Goal: Task Accomplishment & Management: Use online tool/utility

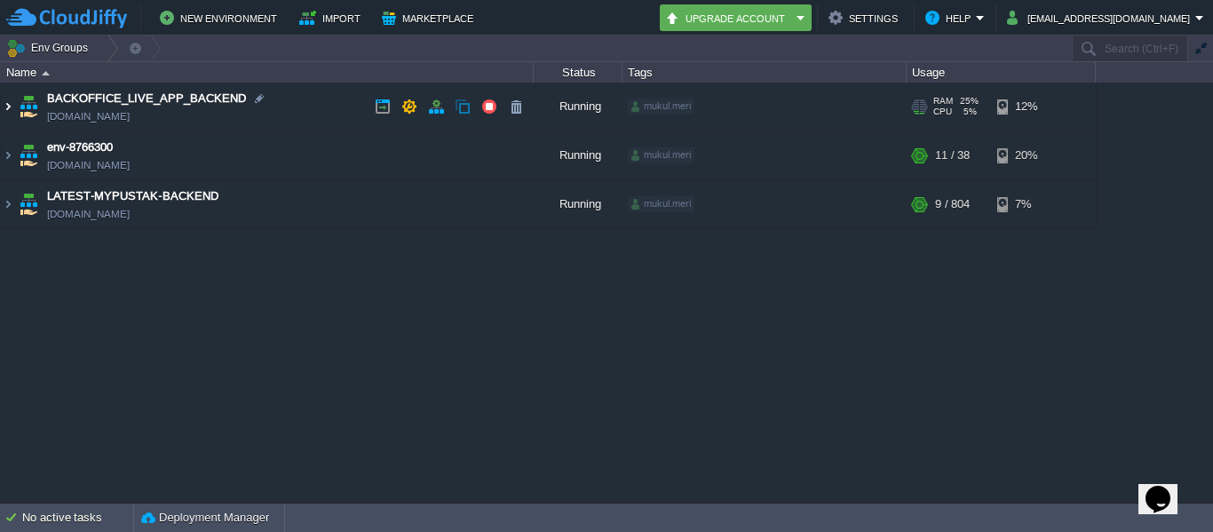
click at [8, 106] on img at bounding box center [8, 107] width 14 height 48
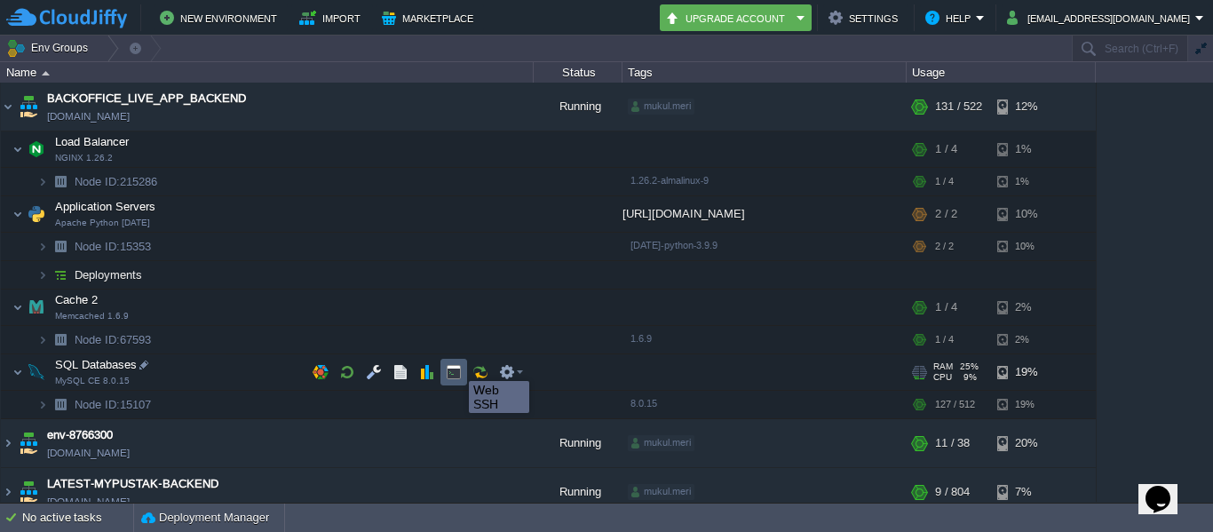
click at [456, 365] on button "button" at bounding box center [454, 372] width 16 height 16
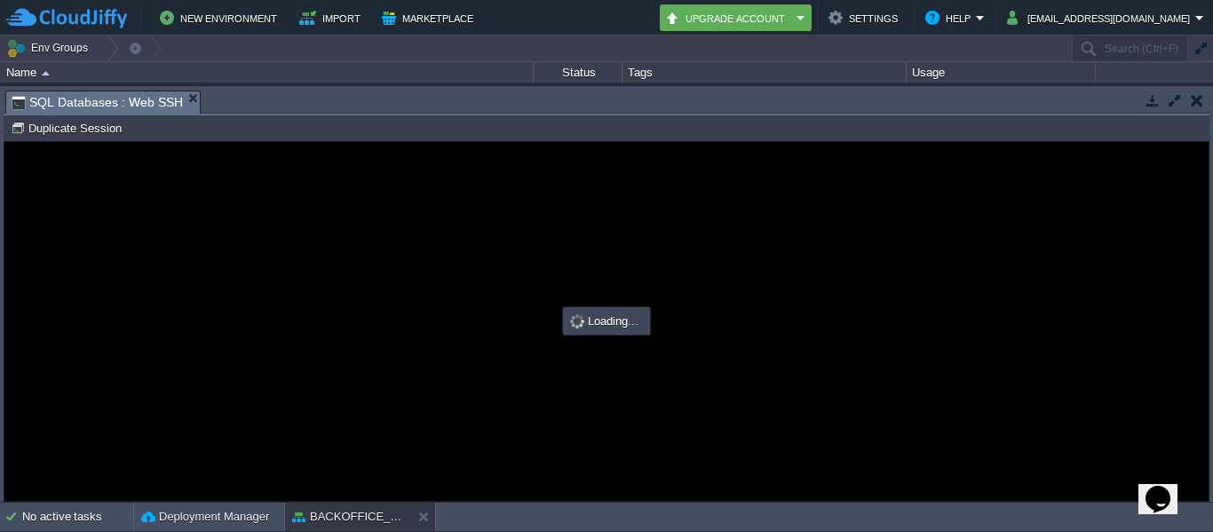
type input "#000000"
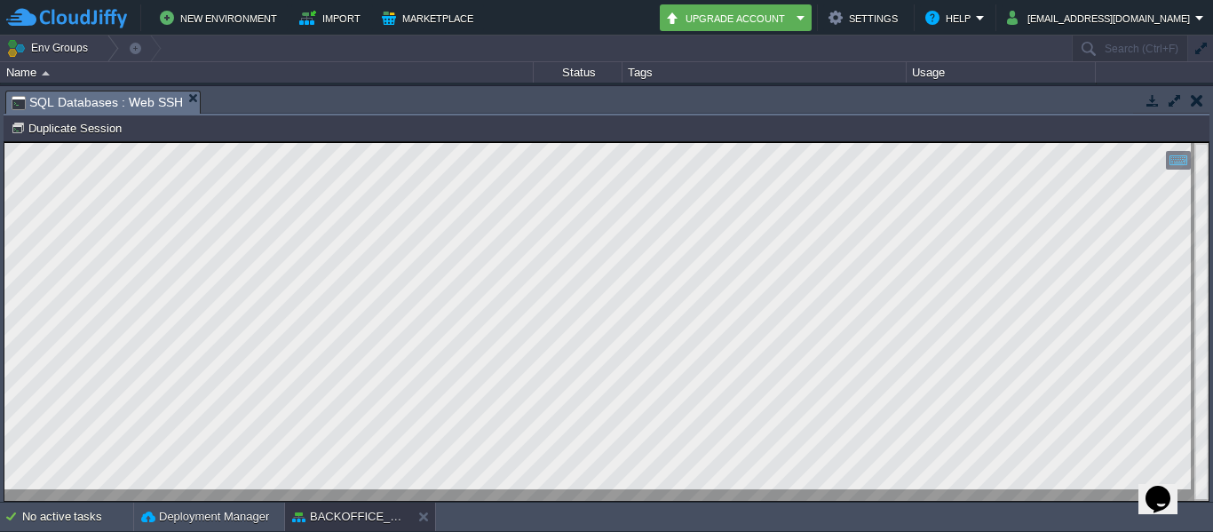
click at [1156, 99] on button "button" at bounding box center [1153, 100] width 16 height 16
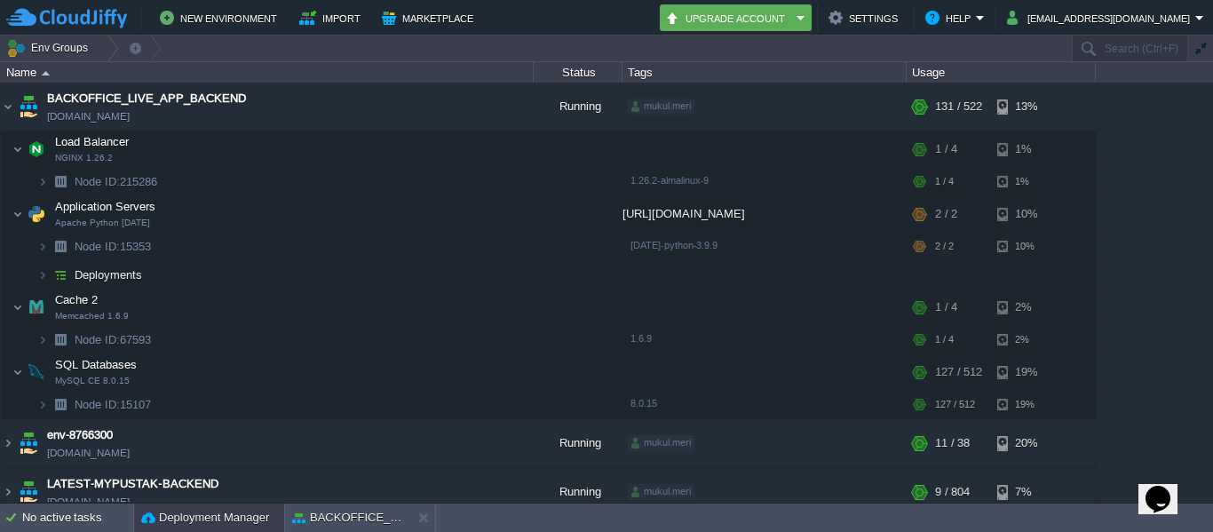
click at [222, 527] on div "Deployment Manager" at bounding box center [209, 518] width 150 height 28
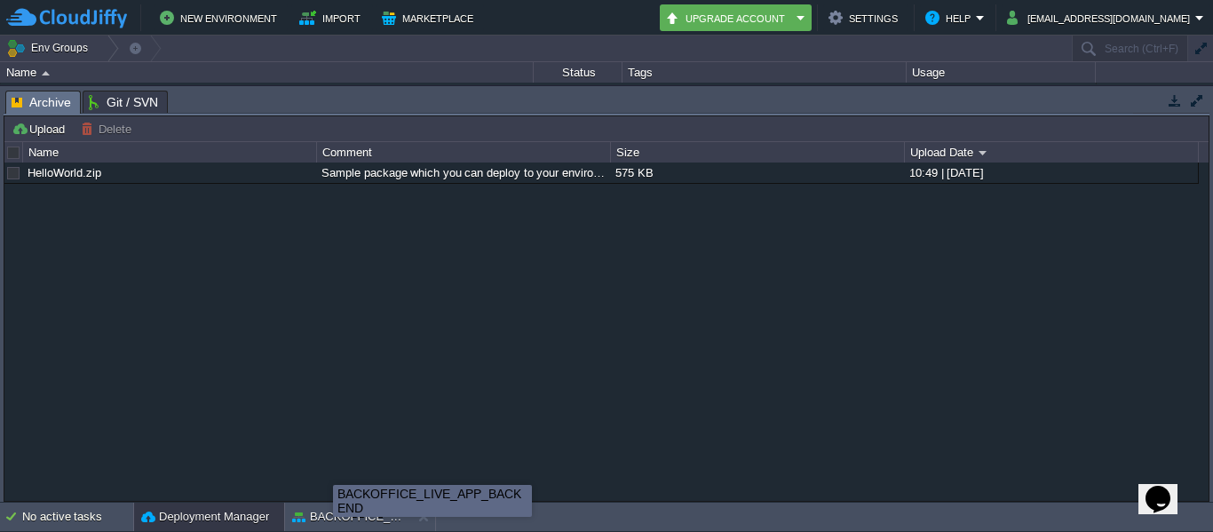
click at [333, 503] on div "BACKOFFICE_LIVE_APP_BACKEND" at bounding box center [432, 501] width 199 height 32
click at [329, 521] on button "BACKOFFICE_LIVE_APP_BACKEND" at bounding box center [348, 517] width 112 height 18
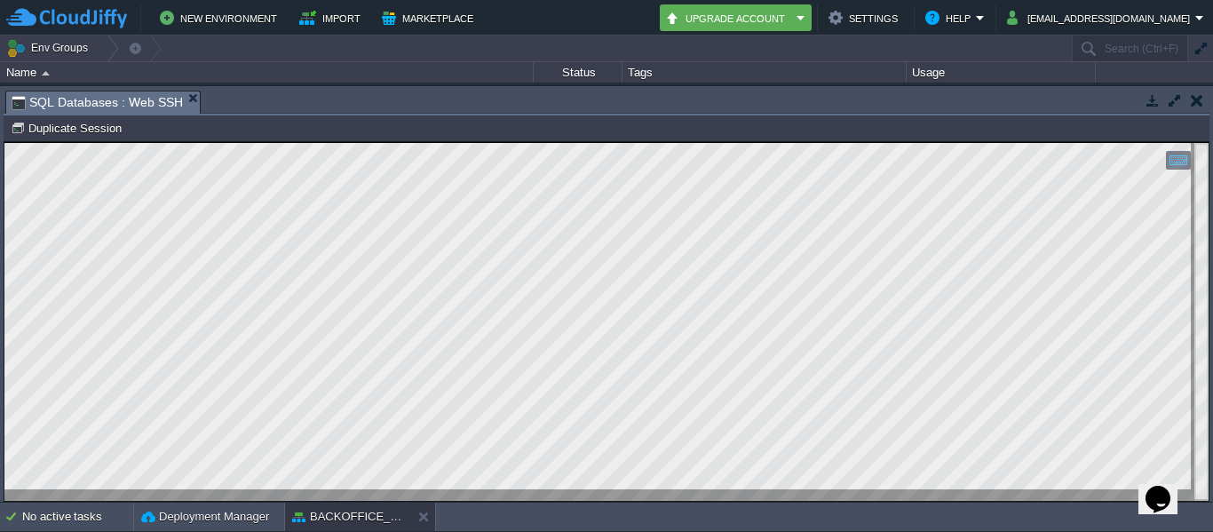
click at [1155, 105] on button "button" at bounding box center [1153, 100] width 16 height 16
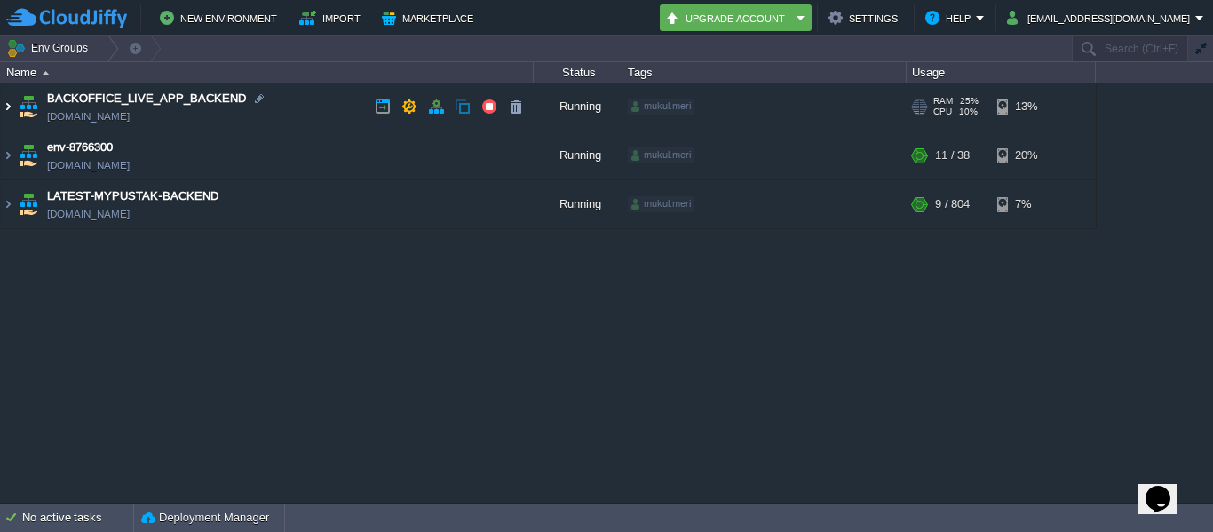
click at [12, 113] on img at bounding box center [8, 107] width 14 height 48
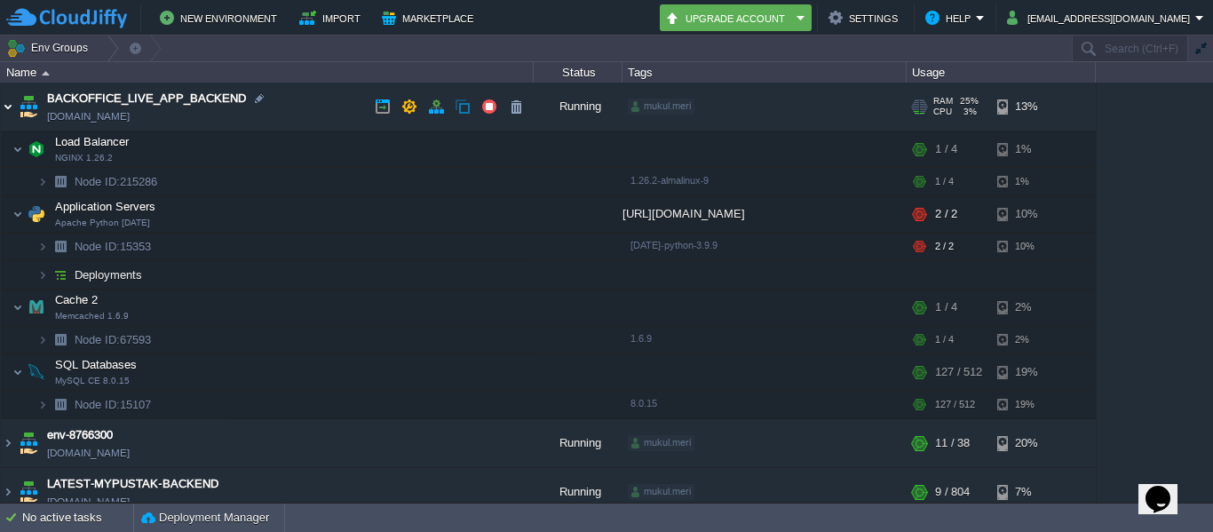
click at [6, 99] on img at bounding box center [8, 107] width 14 height 48
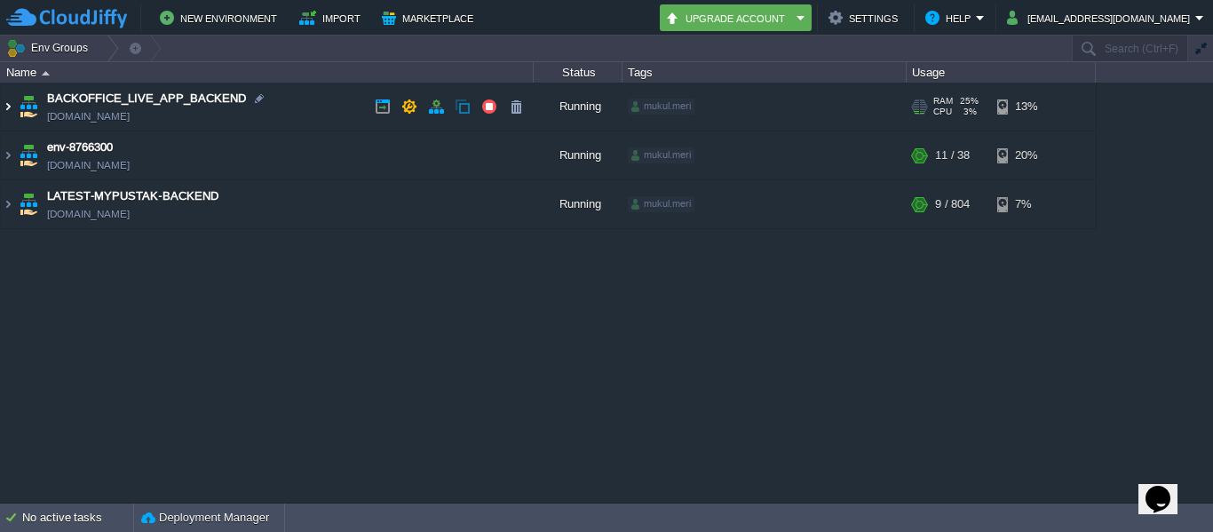
click at [7, 115] on img at bounding box center [8, 107] width 14 height 48
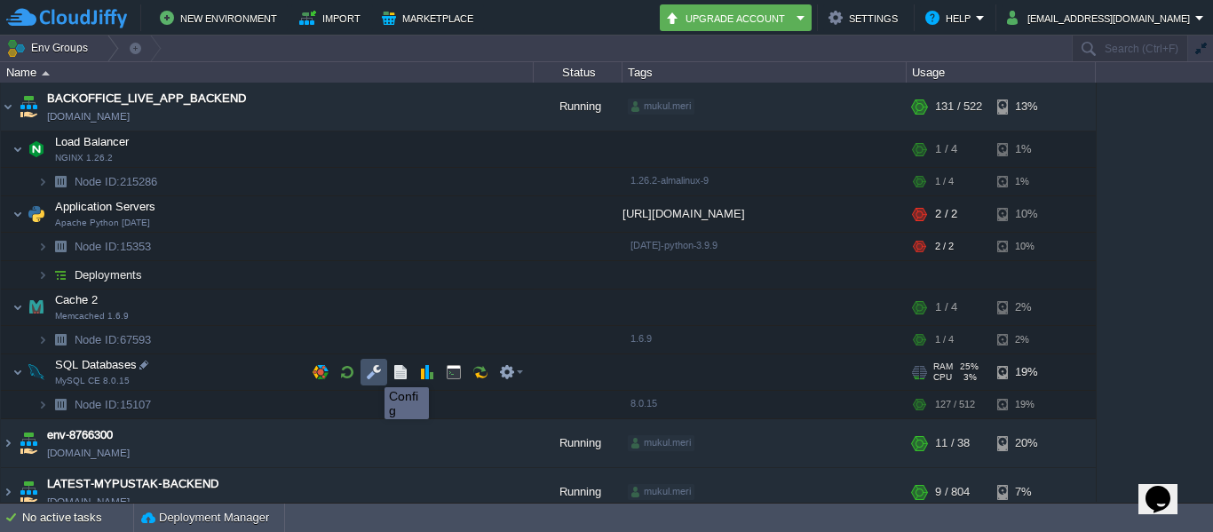
click at [371, 371] on button "button" at bounding box center [374, 372] width 16 height 16
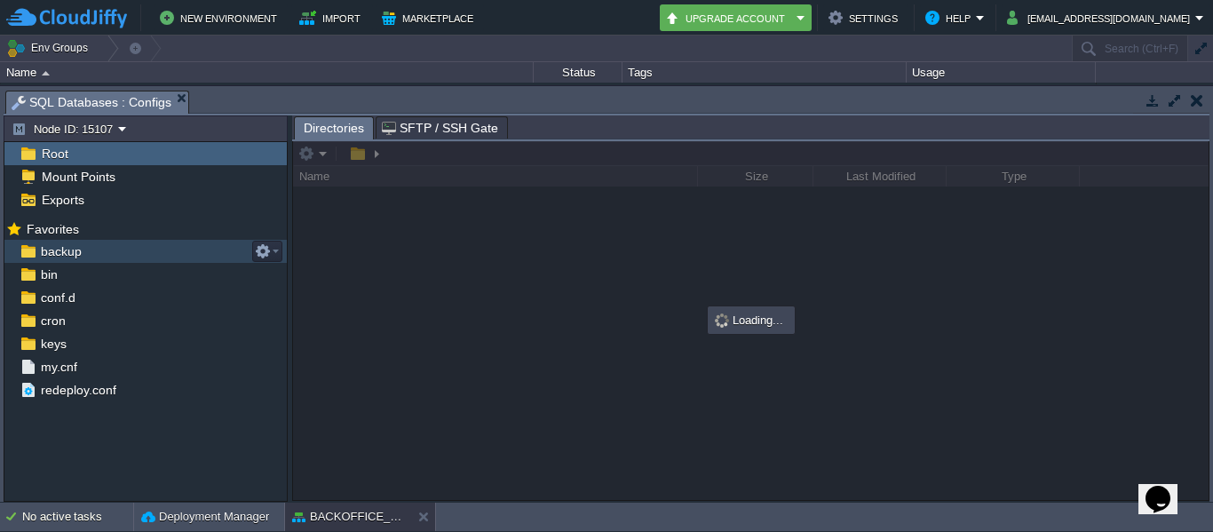
click at [70, 254] on span "backup" at bounding box center [60, 251] width 47 height 16
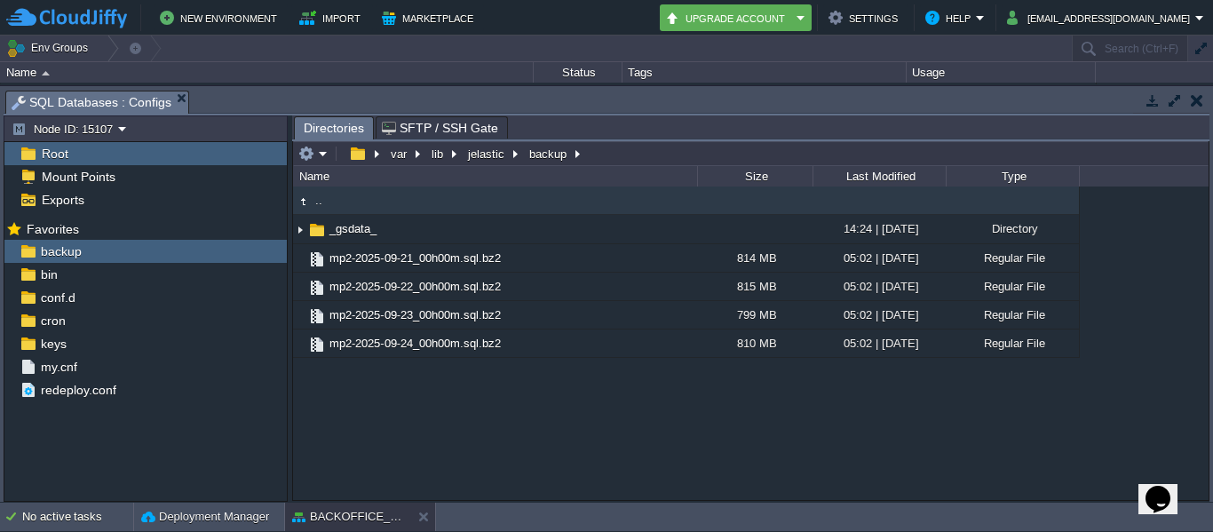
click at [1149, 98] on button "button" at bounding box center [1153, 100] width 16 height 16
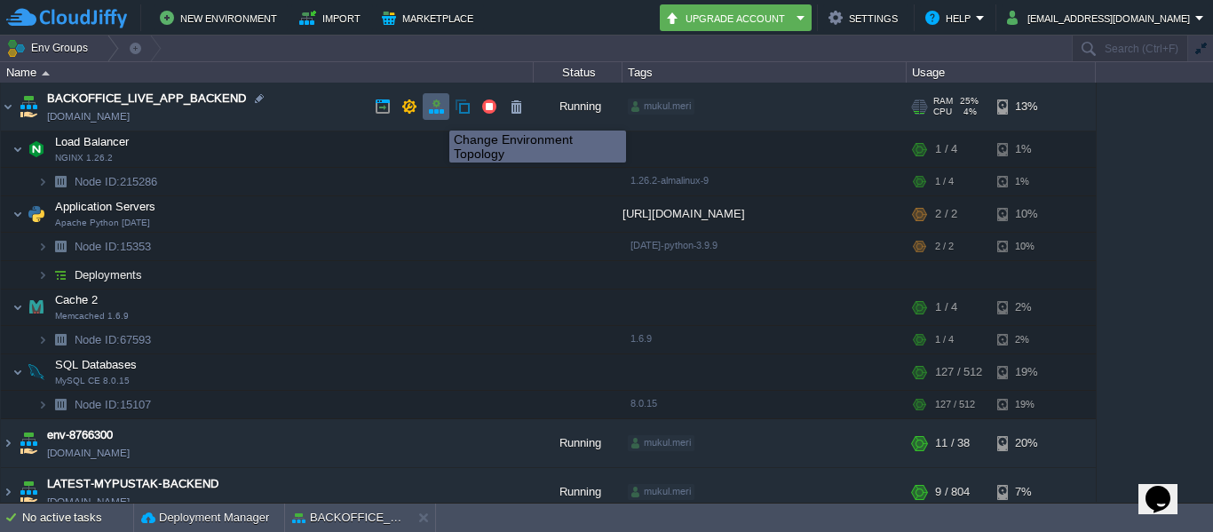
click at [436, 115] on button "button" at bounding box center [436, 107] width 16 height 16
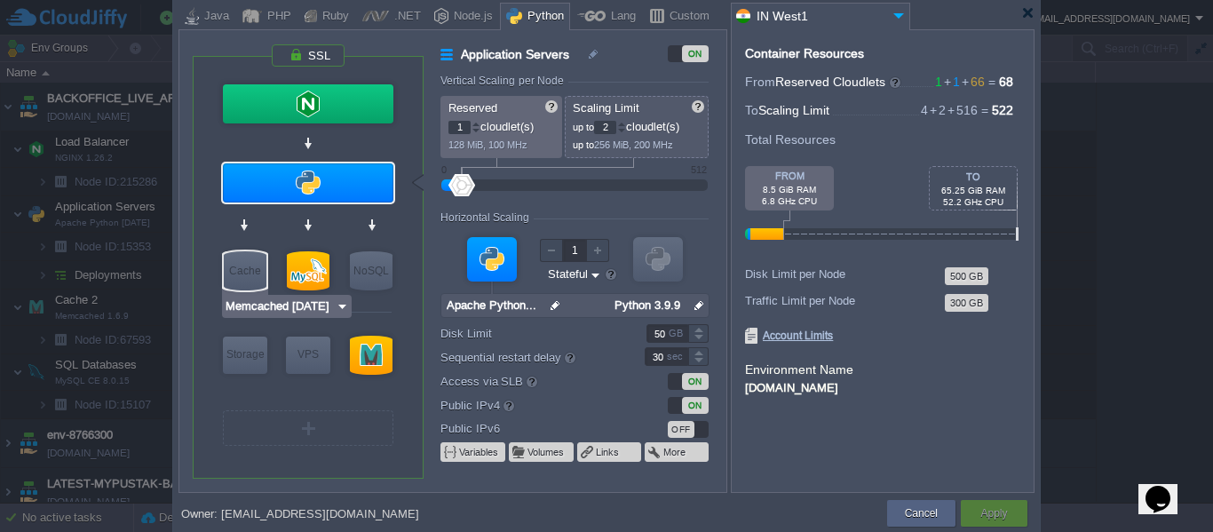
type input "MySQL CE 8.0.15"
click at [311, 272] on div at bounding box center [308, 270] width 43 height 39
type input "SQL Databases"
type input "65"
type input "512"
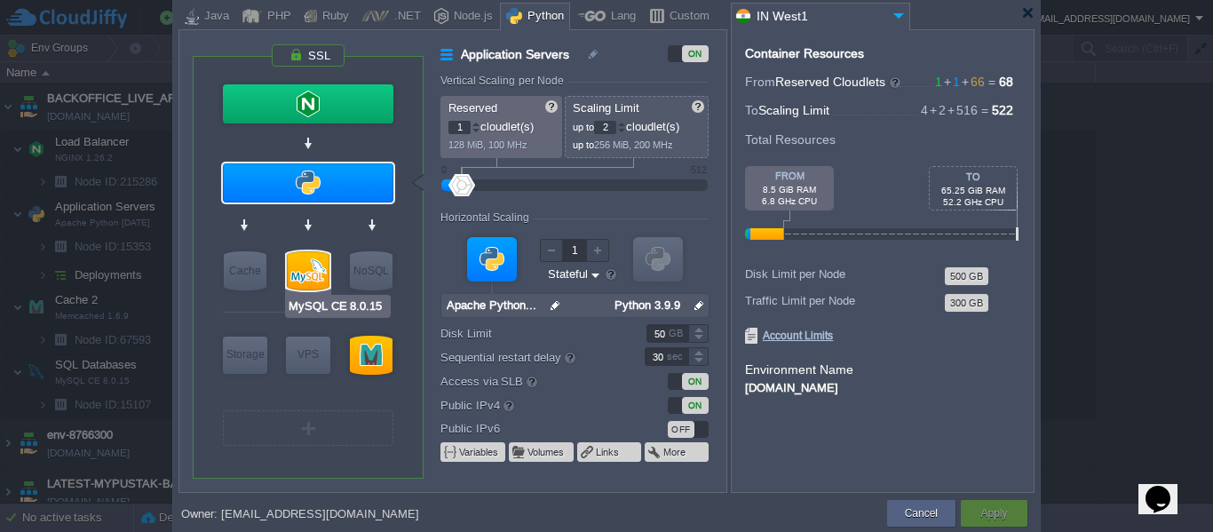
type input "MySQL CE 8.0.15"
type input "null"
type input "8.0.15"
type input "Stateless"
type input "200"
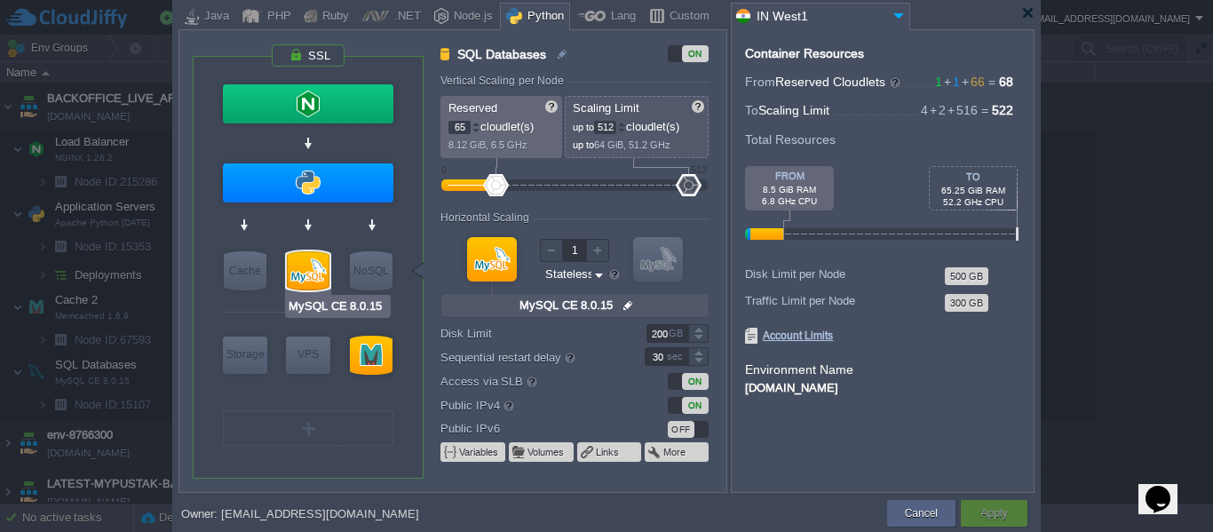
type input "Redis 7.2.4"
click at [614, 132] on input "512" at bounding box center [605, 127] width 22 height 13
click at [1013, 512] on div "Apply" at bounding box center [994, 513] width 40 height 27
type input "512"
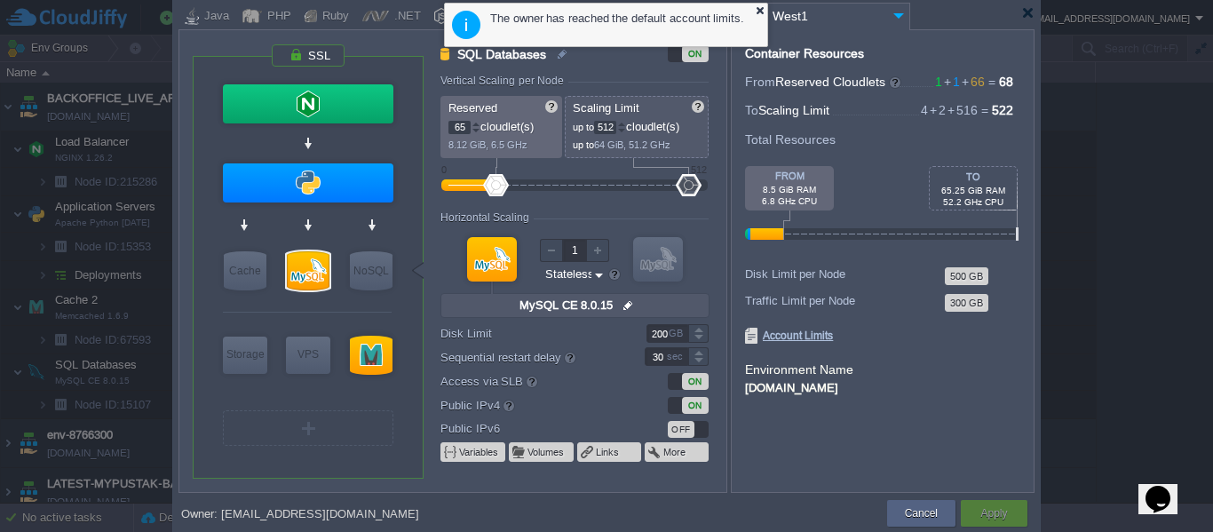
click at [760, 12] on div at bounding box center [760, 10] width 12 height 12
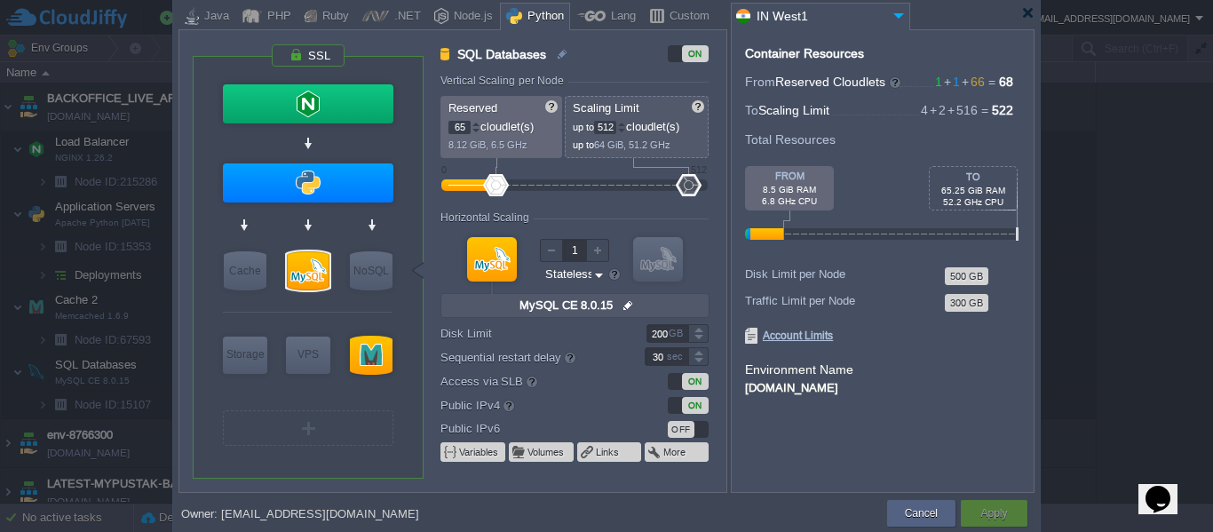
click at [611, 124] on input "512" at bounding box center [605, 127] width 22 height 13
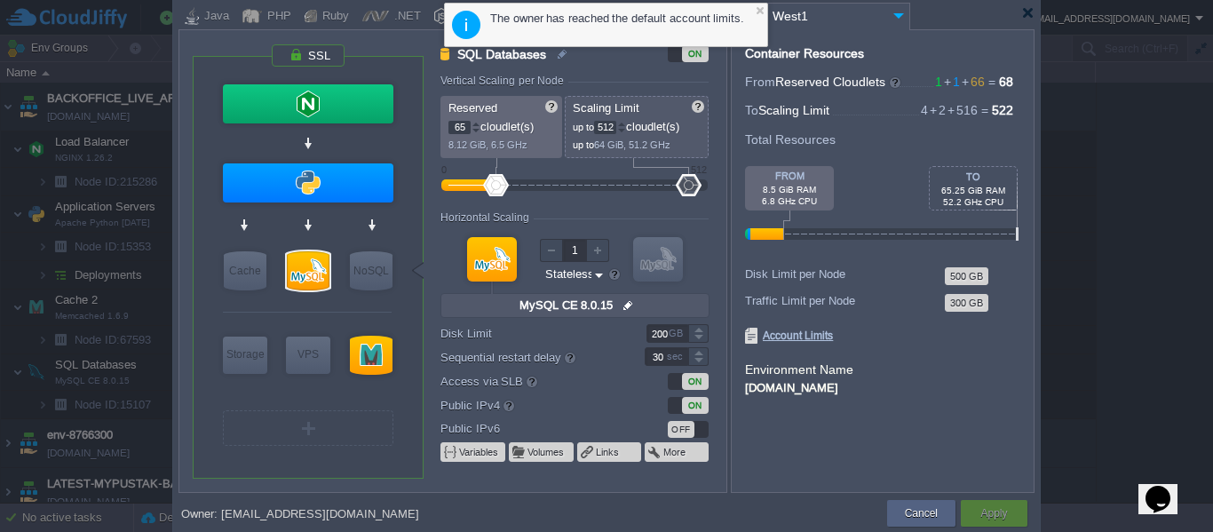
click at [695, 187] on div at bounding box center [689, 185] width 26 height 22
click at [761, 12] on div at bounding box center [760, 10] width 12 height 12
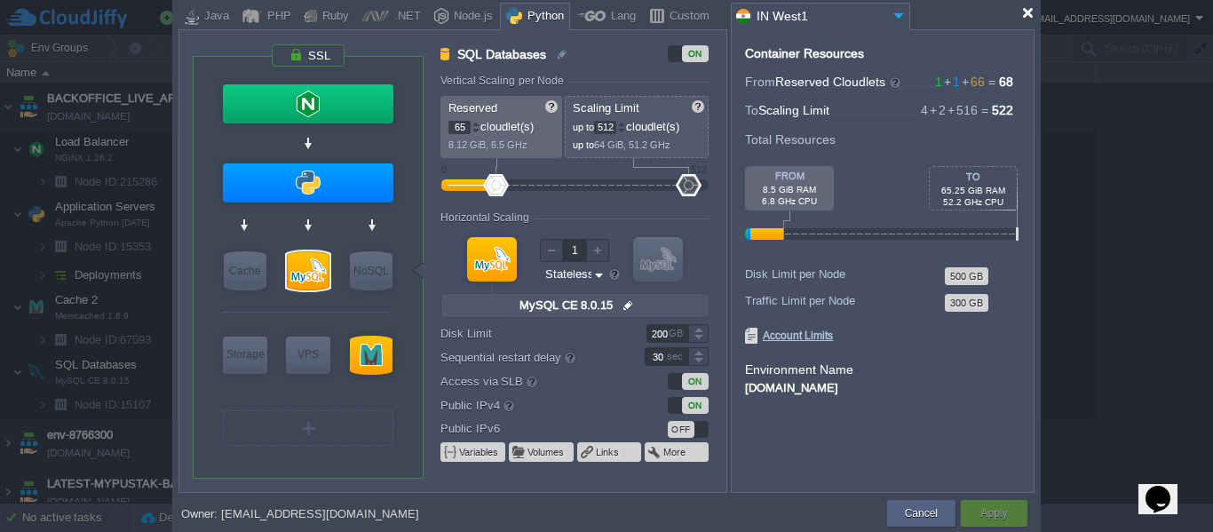
click at [1030, 14] on div at bounding box center [1027, 12] width 13 height 13
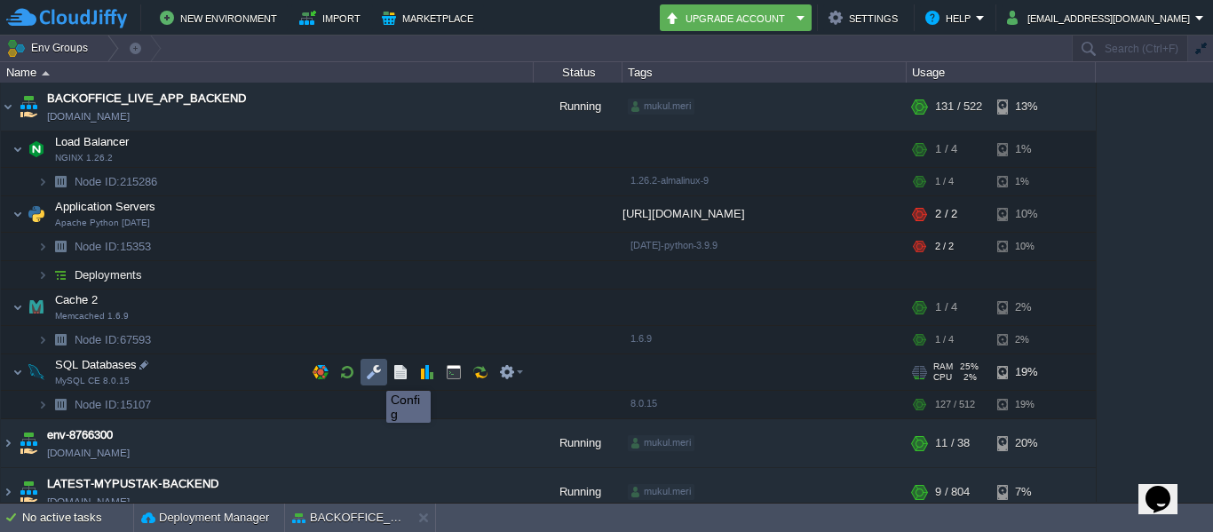
click at [373, 375] on button "button" at bounding box center [374, 372] width 16 height 16
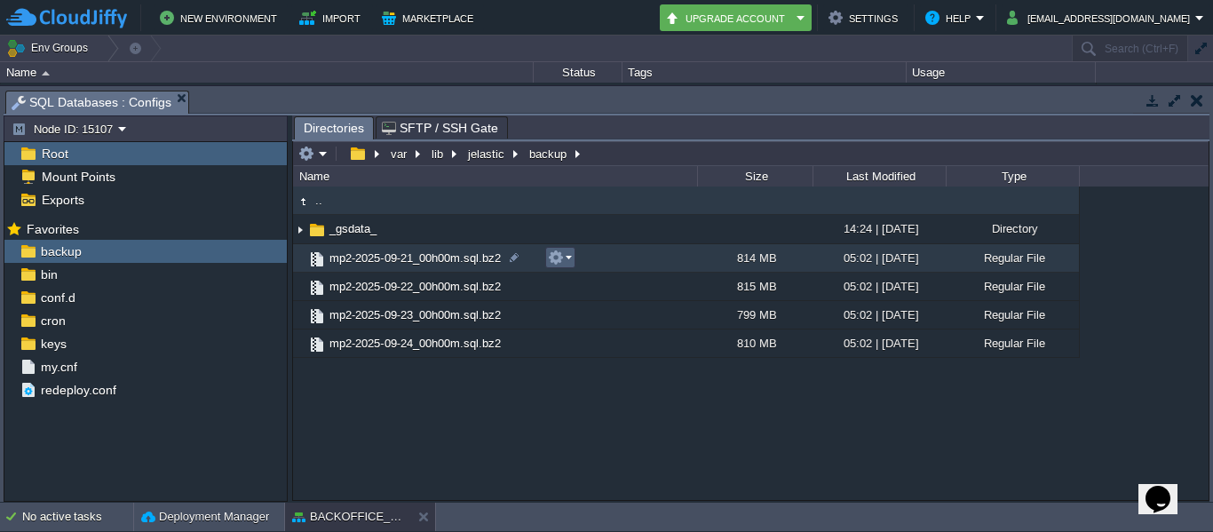
click at [571, 259] on em at bounding box center [560, 258] width 24 height 16
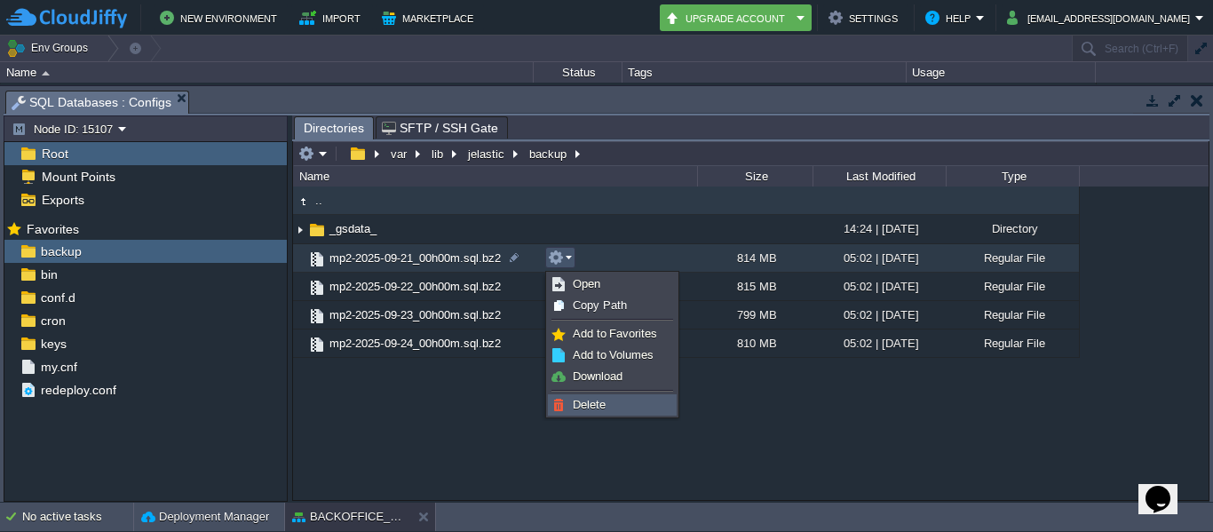
click at [592, 400] on span "Delete" at bounding box center [589, 404] width 33 height 13
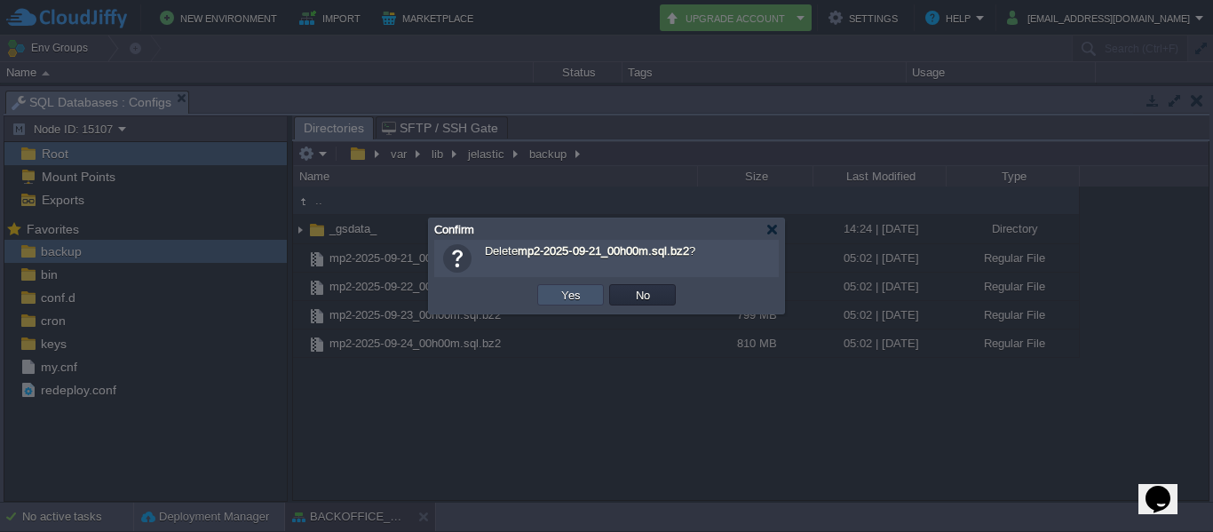
click at [566, 299] on button "Yes" at bounding box center [571, 295] width 30 height 16
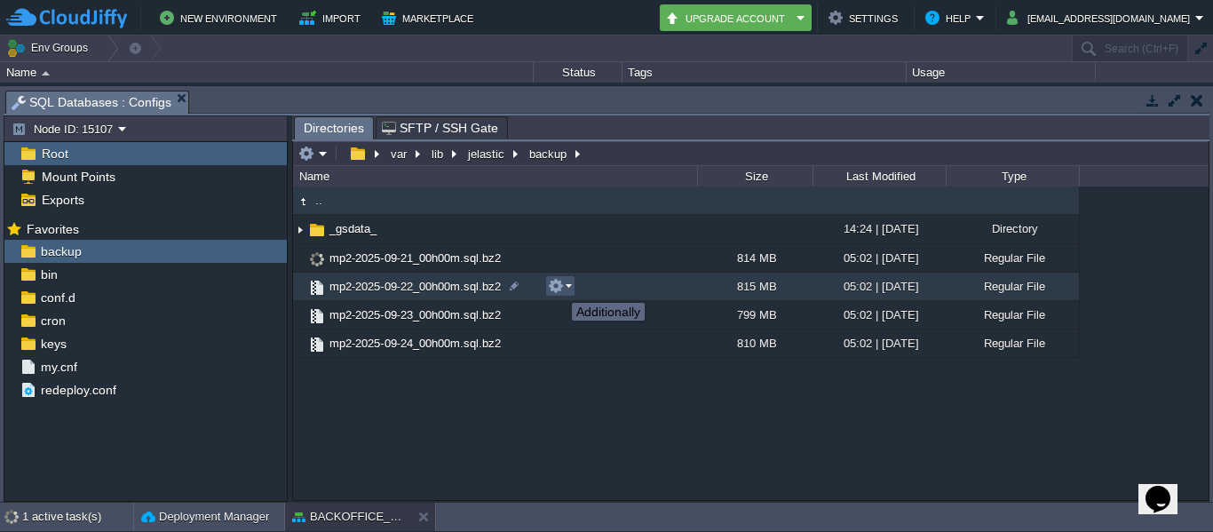
click at [559, 287] on button "button" at bounding box center [556, 286] width 16 height 16
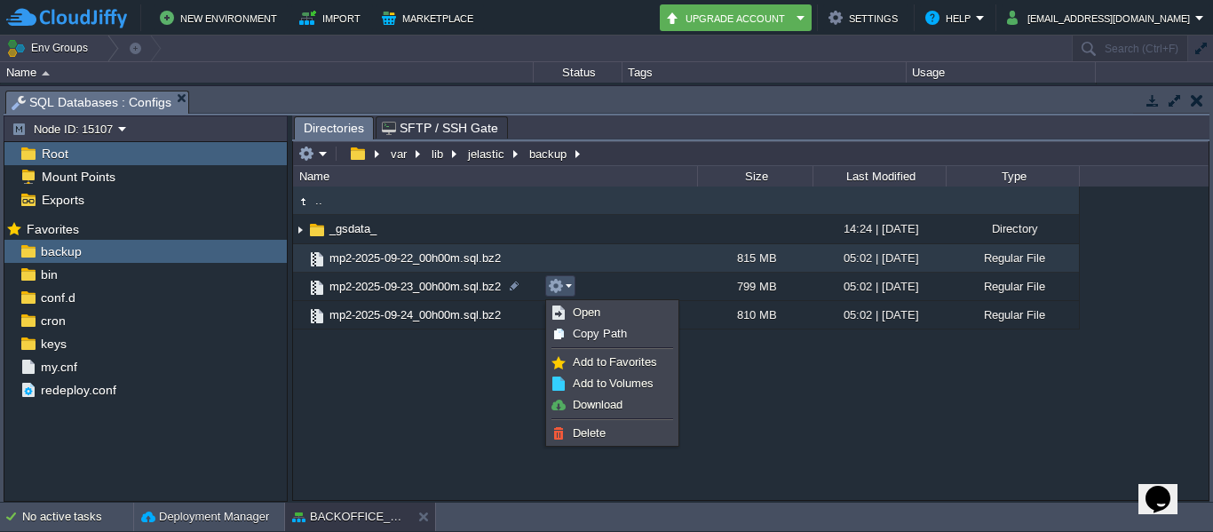
click at [808, 411] on div ".. _gsdata_ 14:24 | [DATE] Directory mp2-2025-09-22_00h00m.sql.bz2 815 MB 05:02…" at bounding box center [751, 343] width 916 height 313
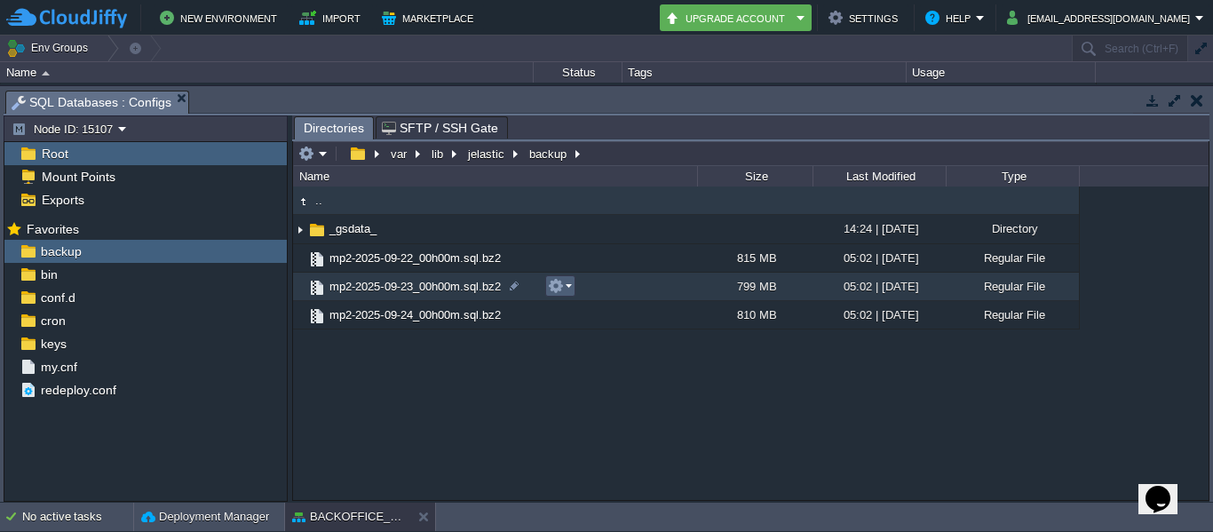
click at [568, 288] on em at bounding box center [560, 286] width 24 height 16
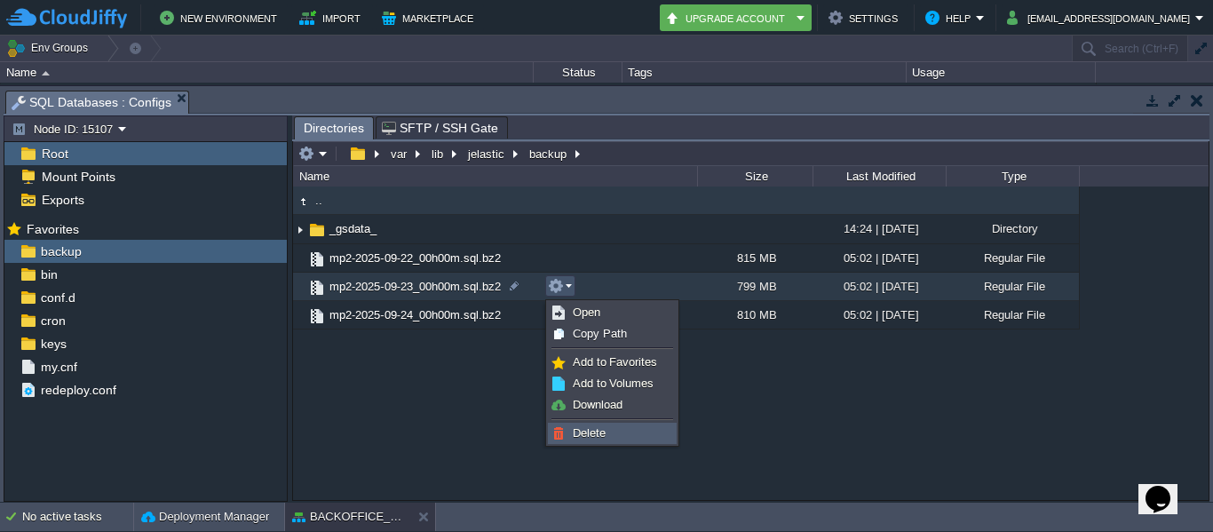
click at [577, 429] on span "Delete" at bounding box center [589, 432] width 33 height 13
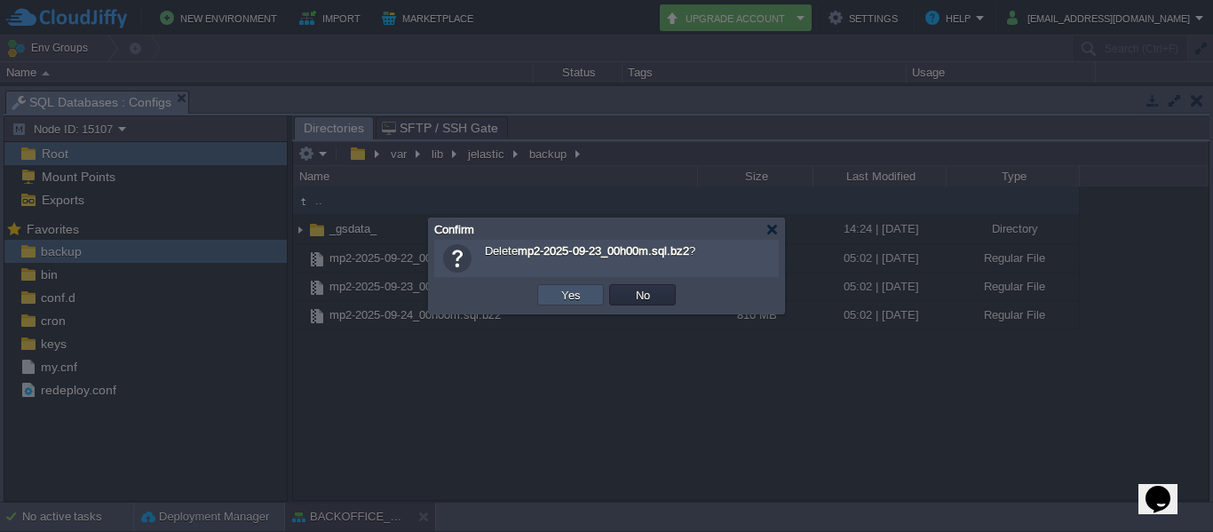
click at [576, 298] on button "Yes" at bounding box center [571, 295] width 30 height 16
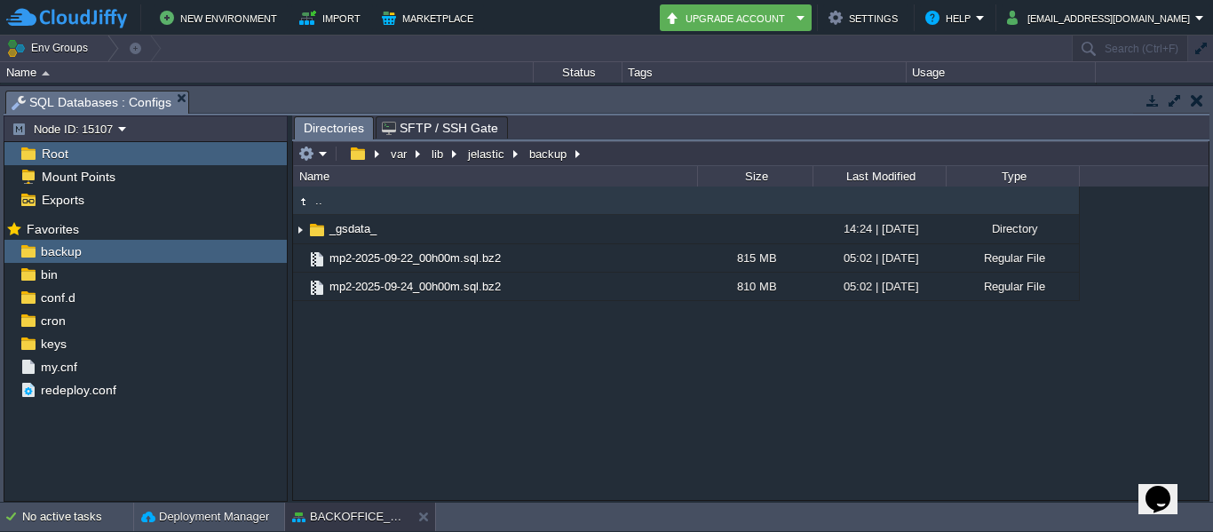
click at [1197, 105] on button "button" at bounding box center [1197, 100] width 12 height 16
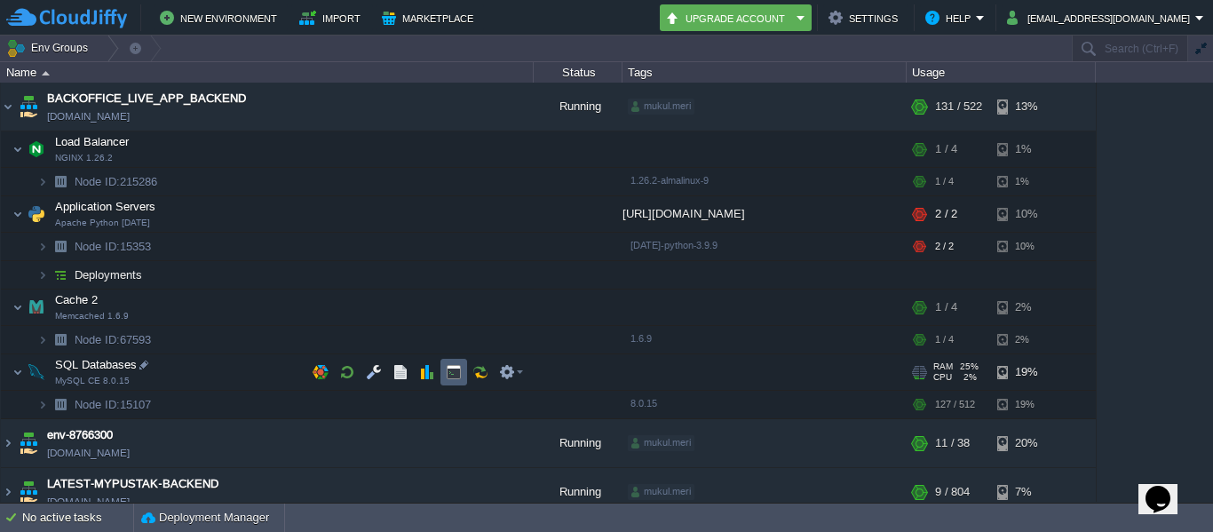
click at [444, 379] on td at bounding box center [454, 372] width 27 height 27
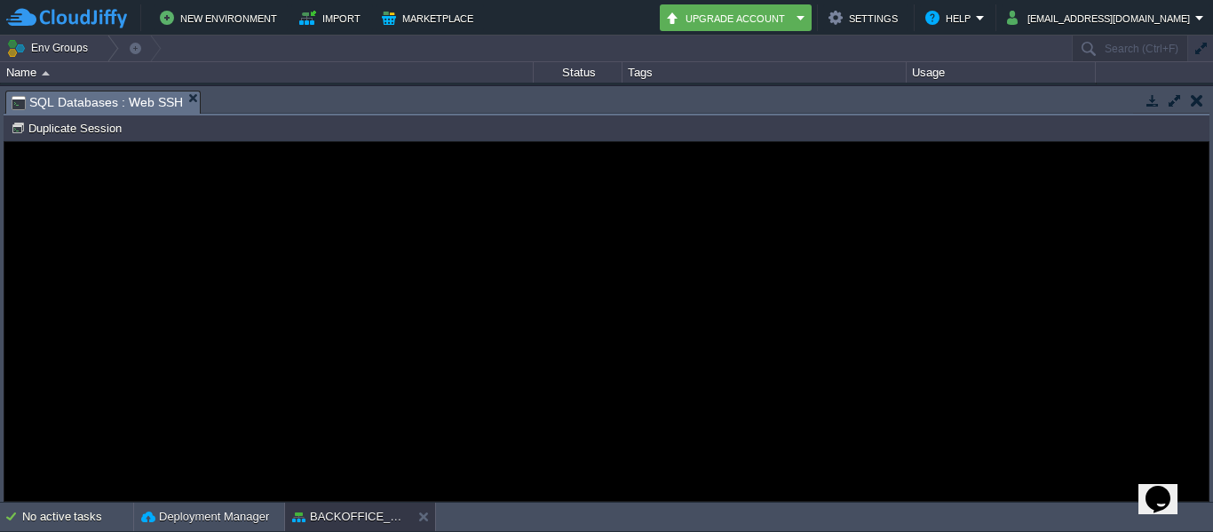
type input "#000000"
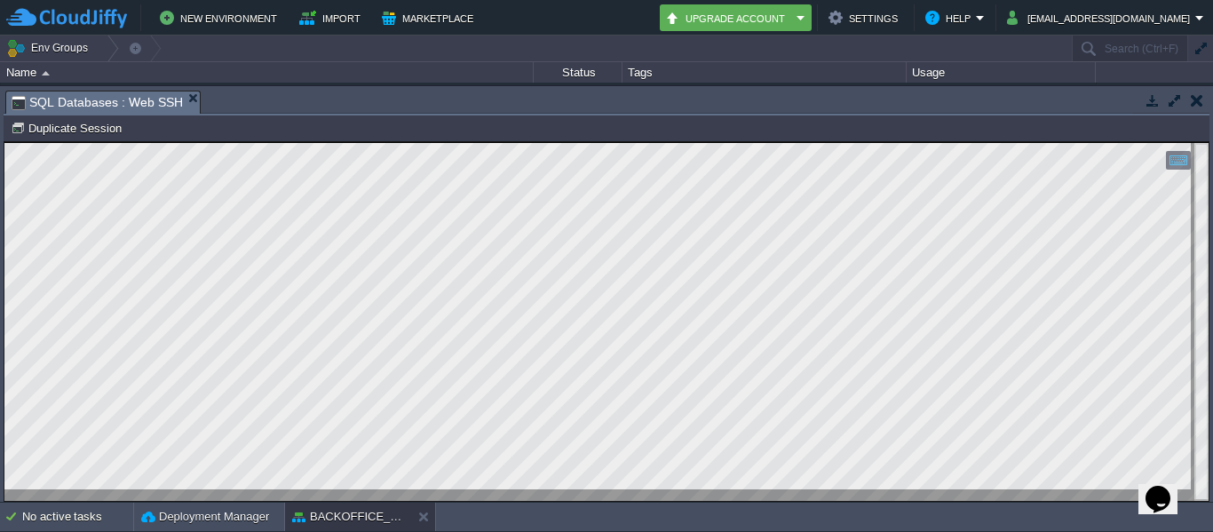
click at [1201, 91] on td at bounding box center [1197, 100] width 22 height 21
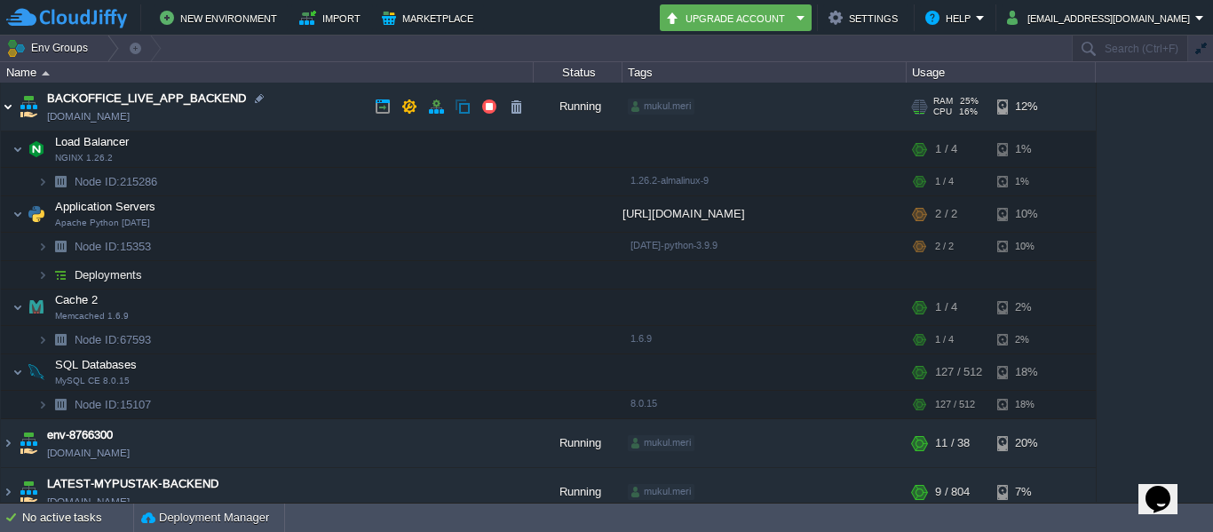
click at [4, 99] on img at bounding box center [8, 107] width 14 height 48
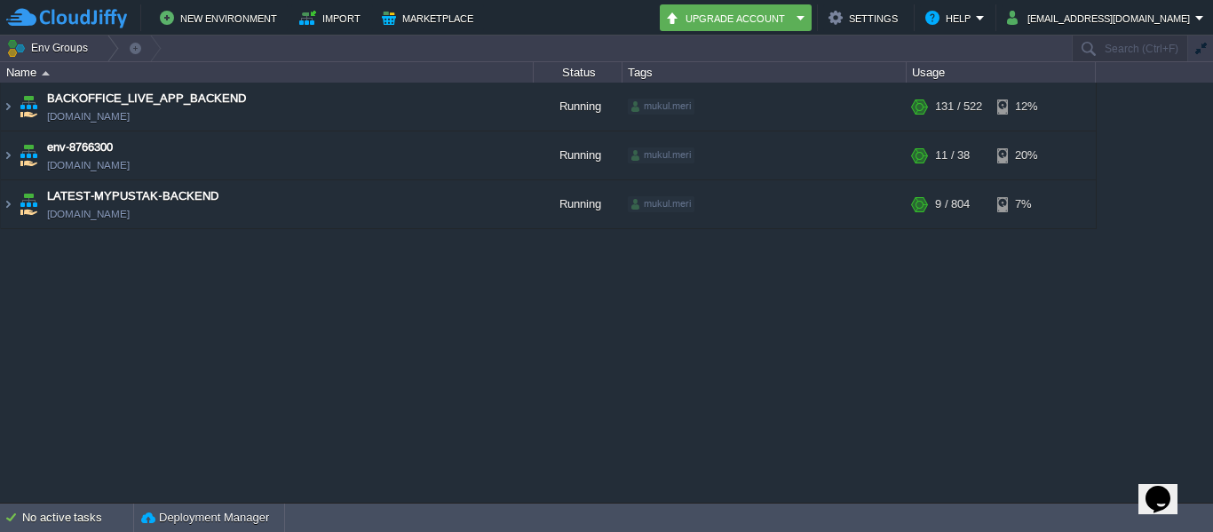
click at [0, 210] on table "BACKOFFICE_LIVE_APP_BACKEND [DOMAIN_NAME] Running mukul.meri + Add to Env Group…" at bounding box center [548, 156] width 1097 height 147
click at [5, 205] on img at bounding box center [8, 204] width 14 height 48
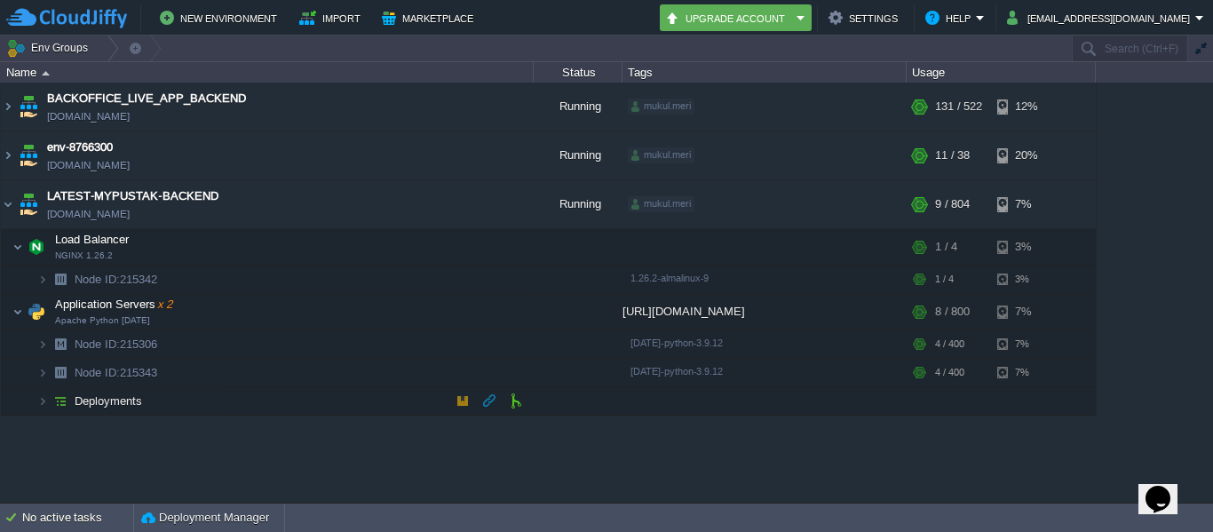
click at [51, 400] on img at bounding box center [60, 401] width 25 height 28
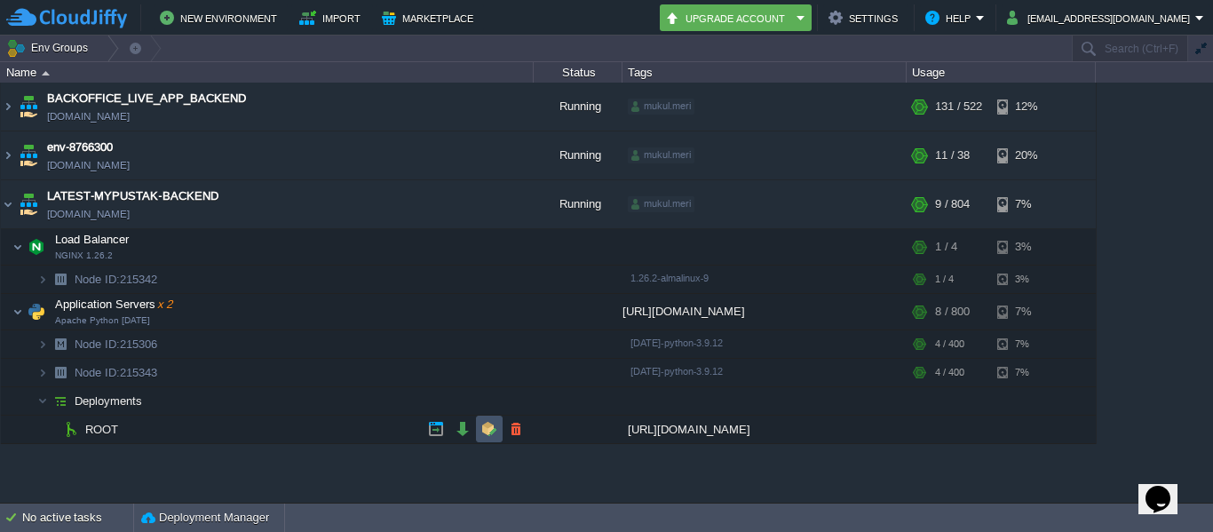
click at [488, 432] on button "button" at bounding box center [489, 429] width 16 height 16
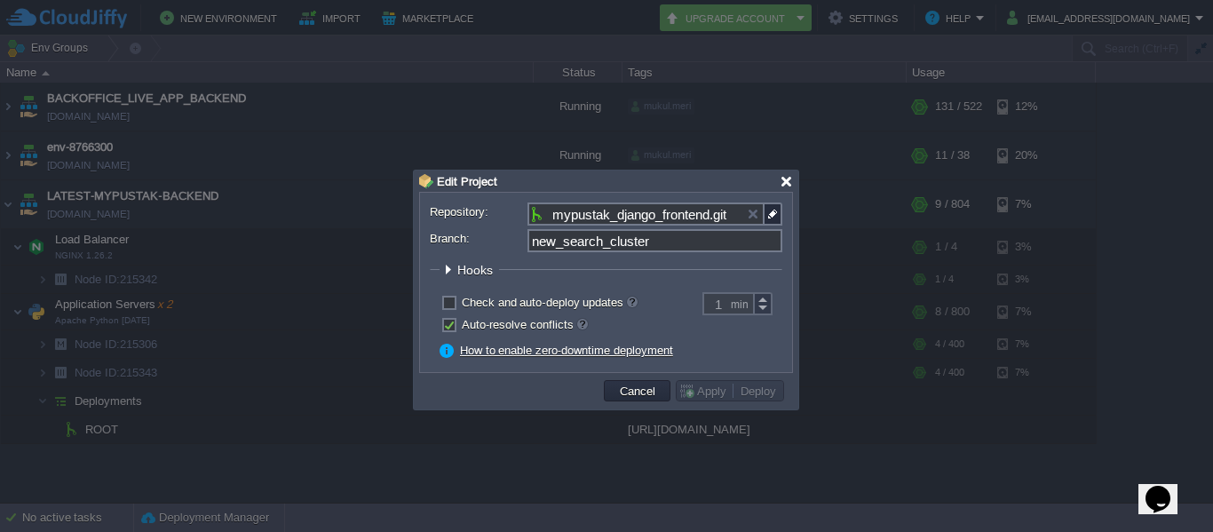
click at [791, 179] on div at bounding box center [786, 181] width 13 height 13
